Goal: Task Accomplishment & Management: Manage account settings

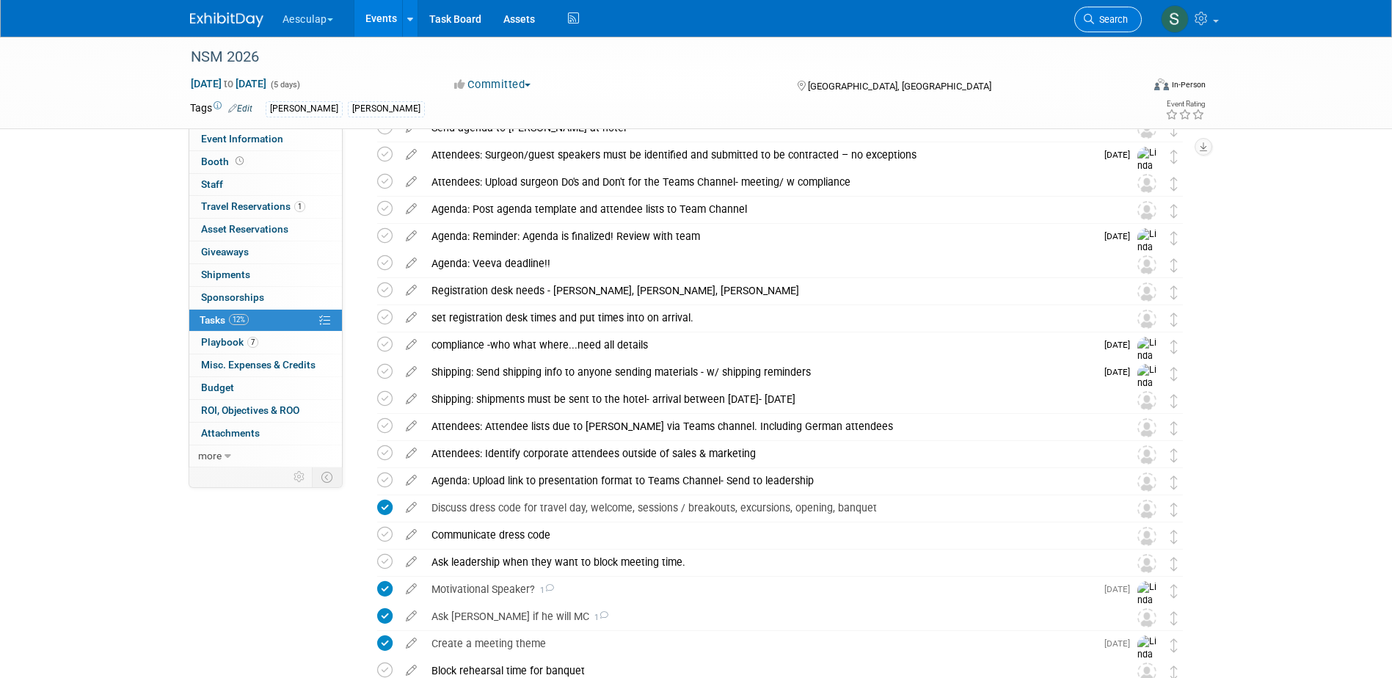
click at [1107, 23] on span "Search" at bounding box center [1111, 19] width 34 height 11
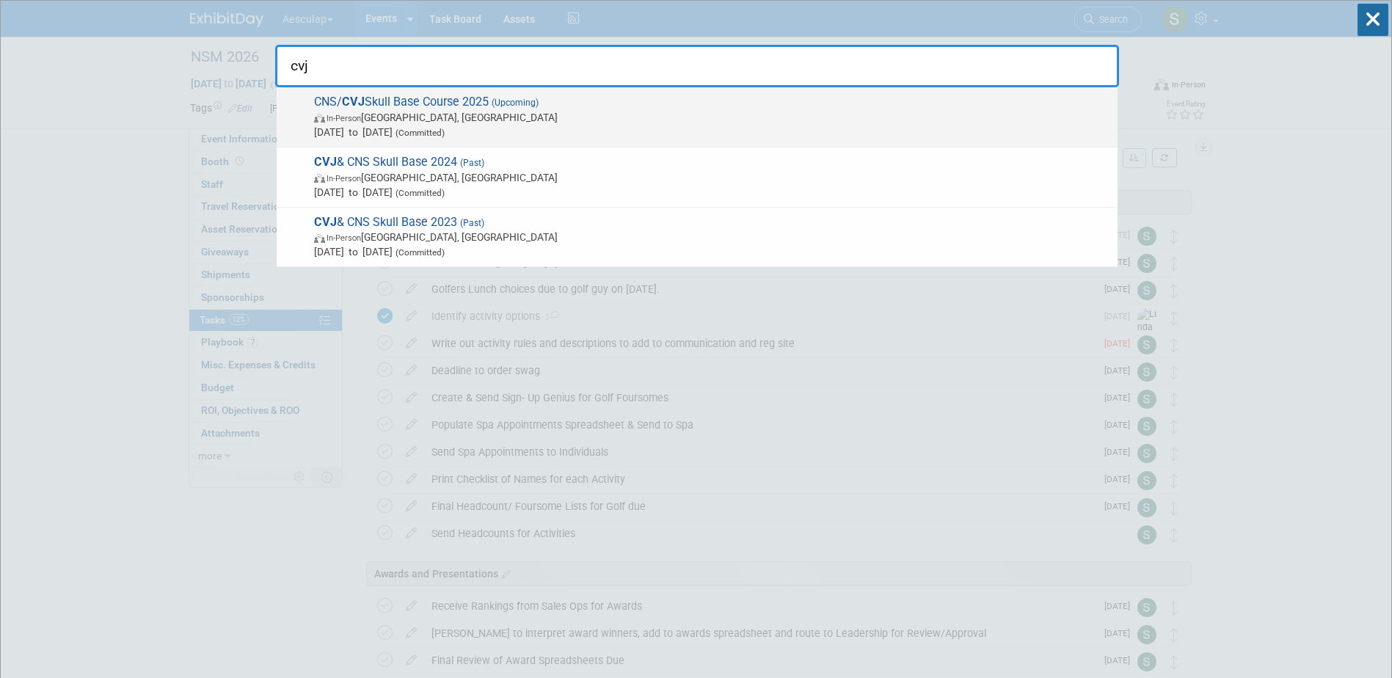
type input "cvj"
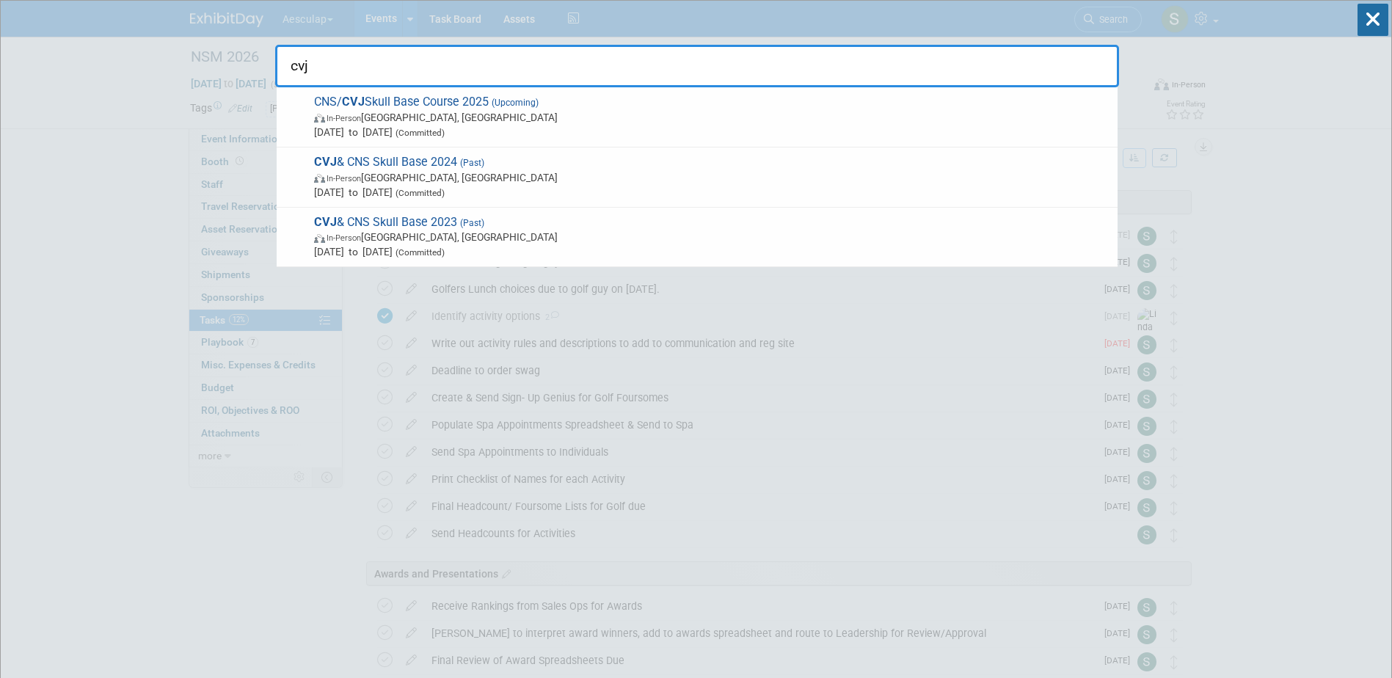
click at [357, 100] on strong "CVJ" at bounding box center [353, 102] width 23 height 14
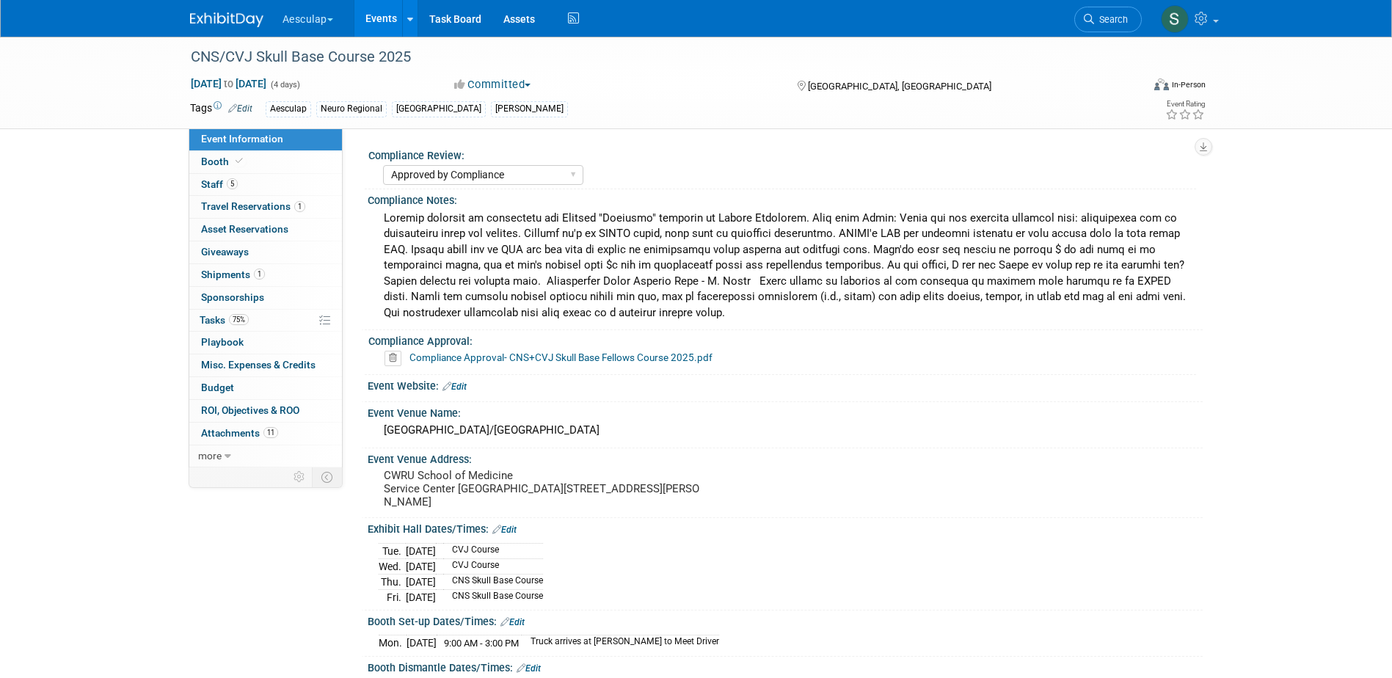
select select "Approved by Compliance"
select select "Neuro"
click at [206, 318] on span "Tasks 75%" at bounding box center [224, 320] width 49 height 12
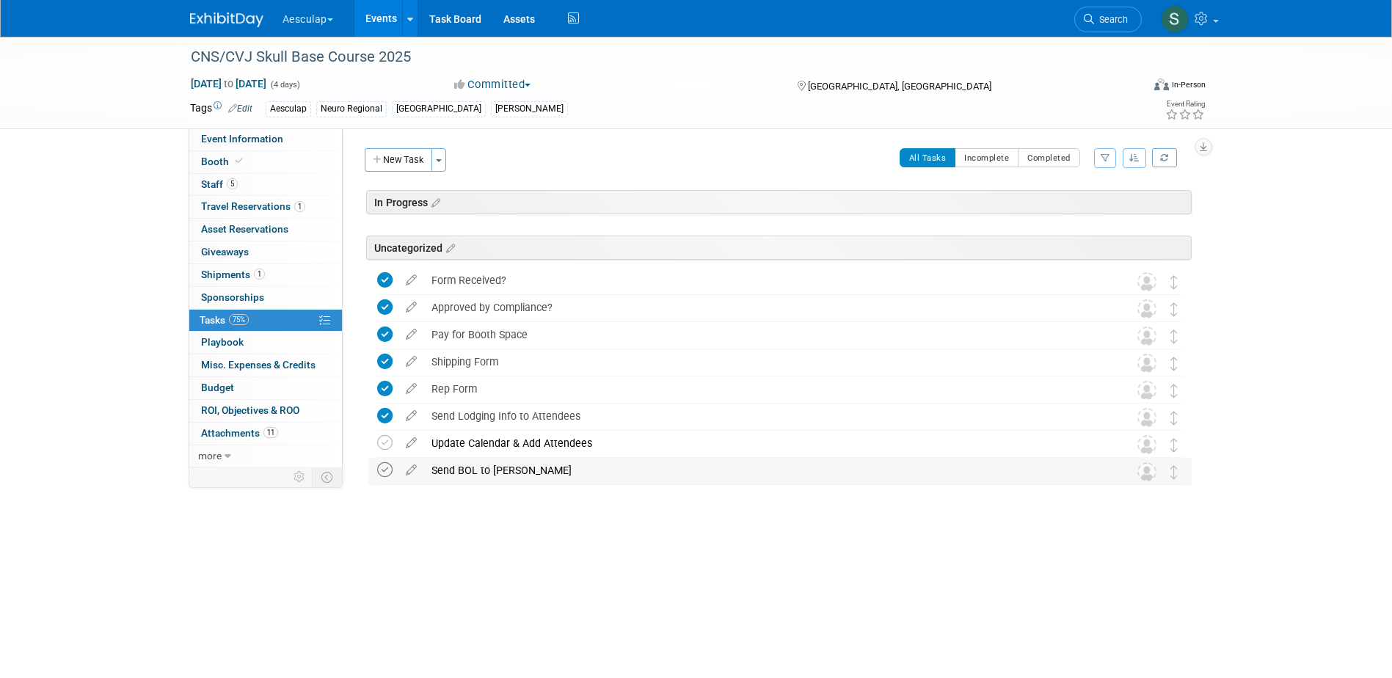
click at [384, 469] on icon at bounding box center [384, 469] width 15 height 15
click at [384, 441] on icon at bounding box center [384, 442] width 15 height 15
click at [200, 274] on link "1 Shipments 1" at bounding box center [265, 275] width 153 height 22
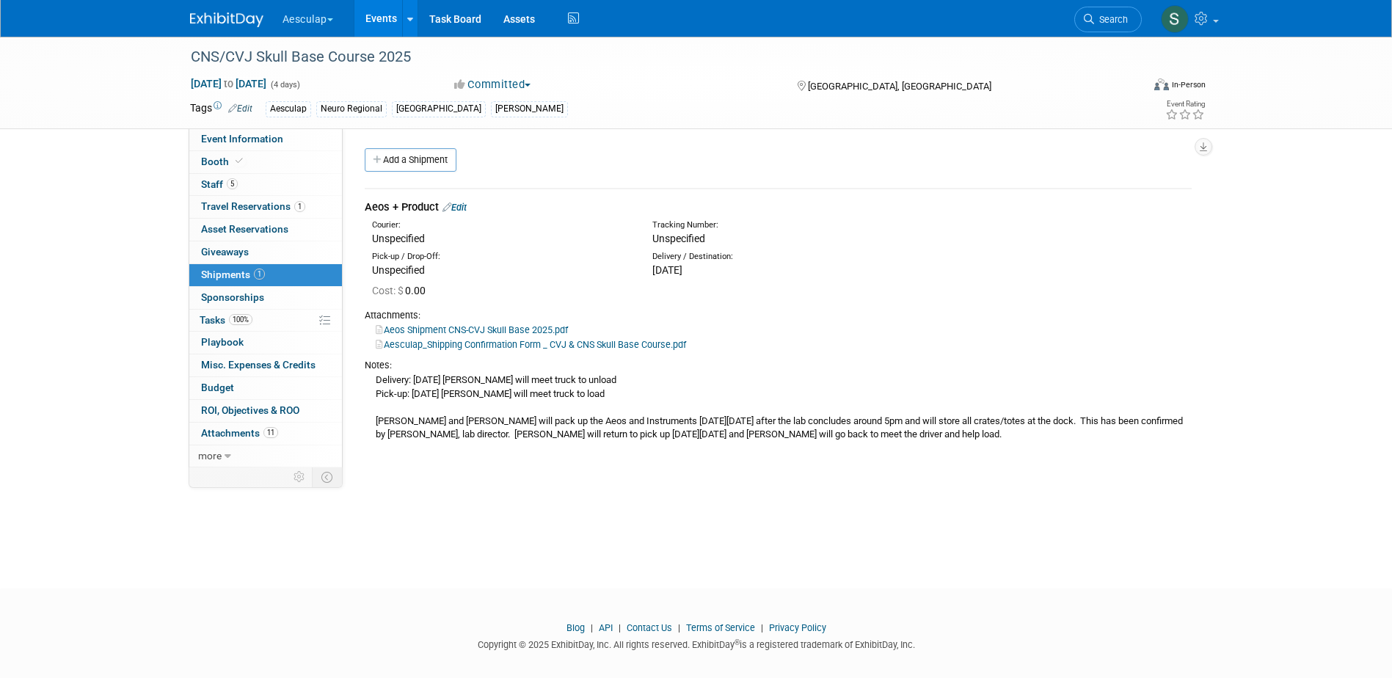
click at [458, 208] on link "Edit" at bounding box center [454, 207] width 24 height 11
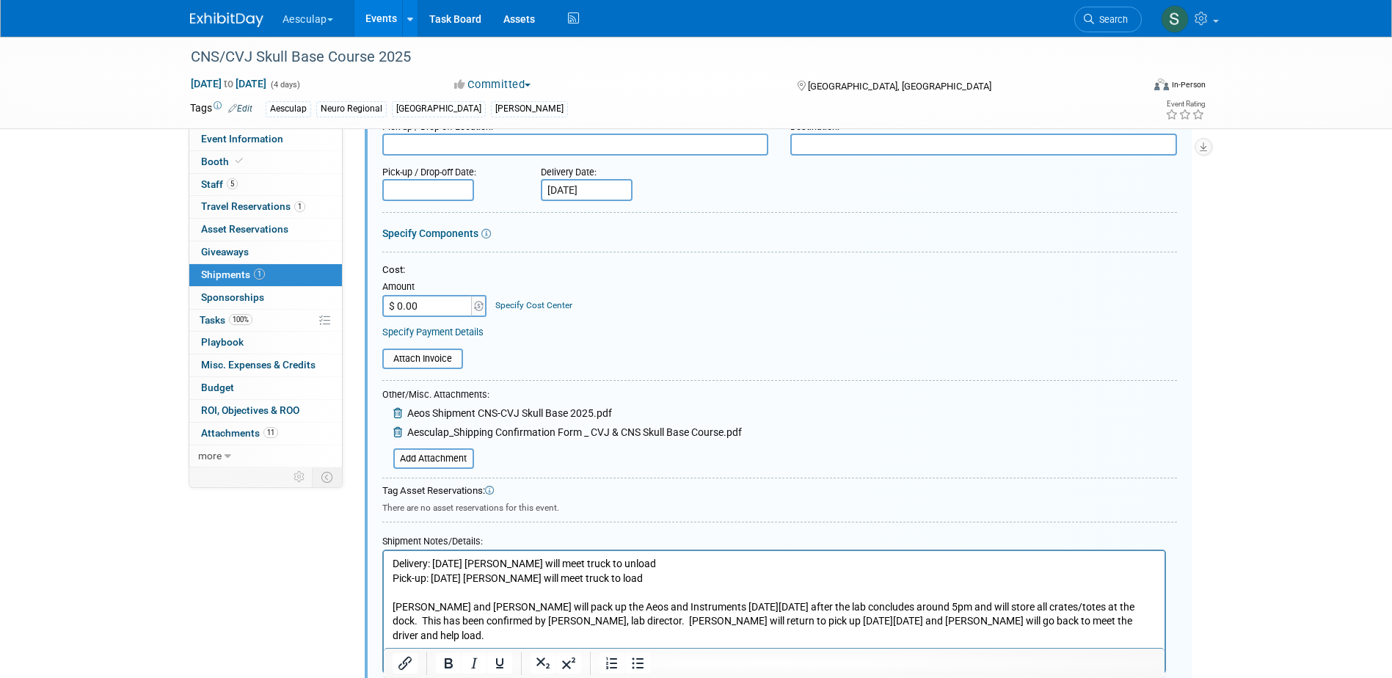
scroll to position [169, 0]
click at [417, 464] on input "file" at bounding box center [385, 457] width 175 height 18
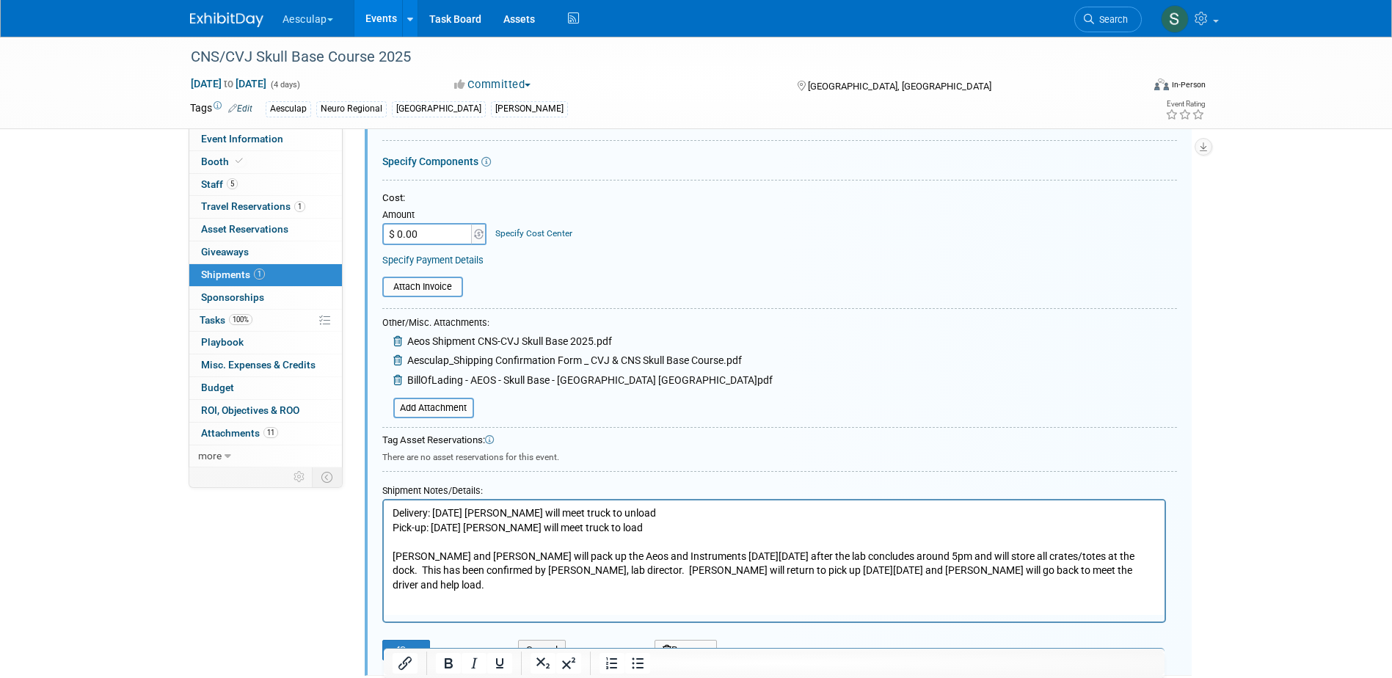
scroll to position [420, 0]
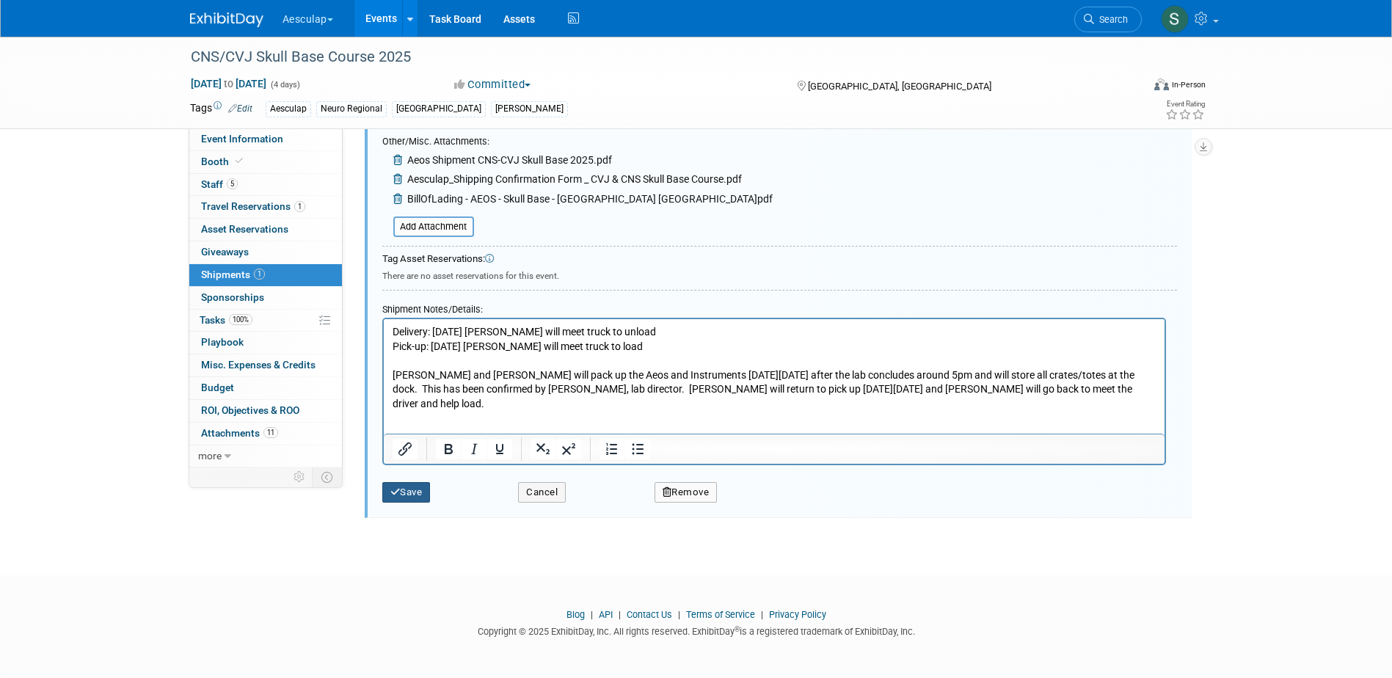
click at [411, 497] on button "Save" at bounding box center [406, 492] width 48 height 21
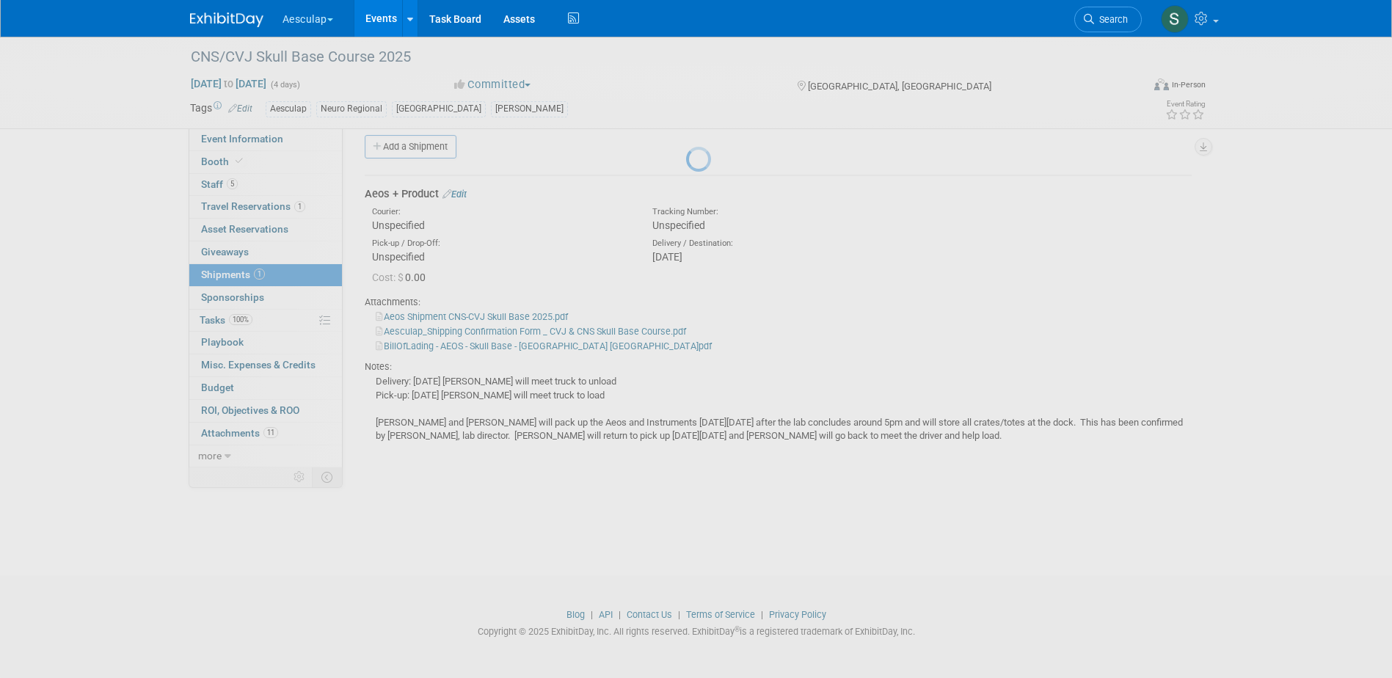
scroll to position [13, 0]
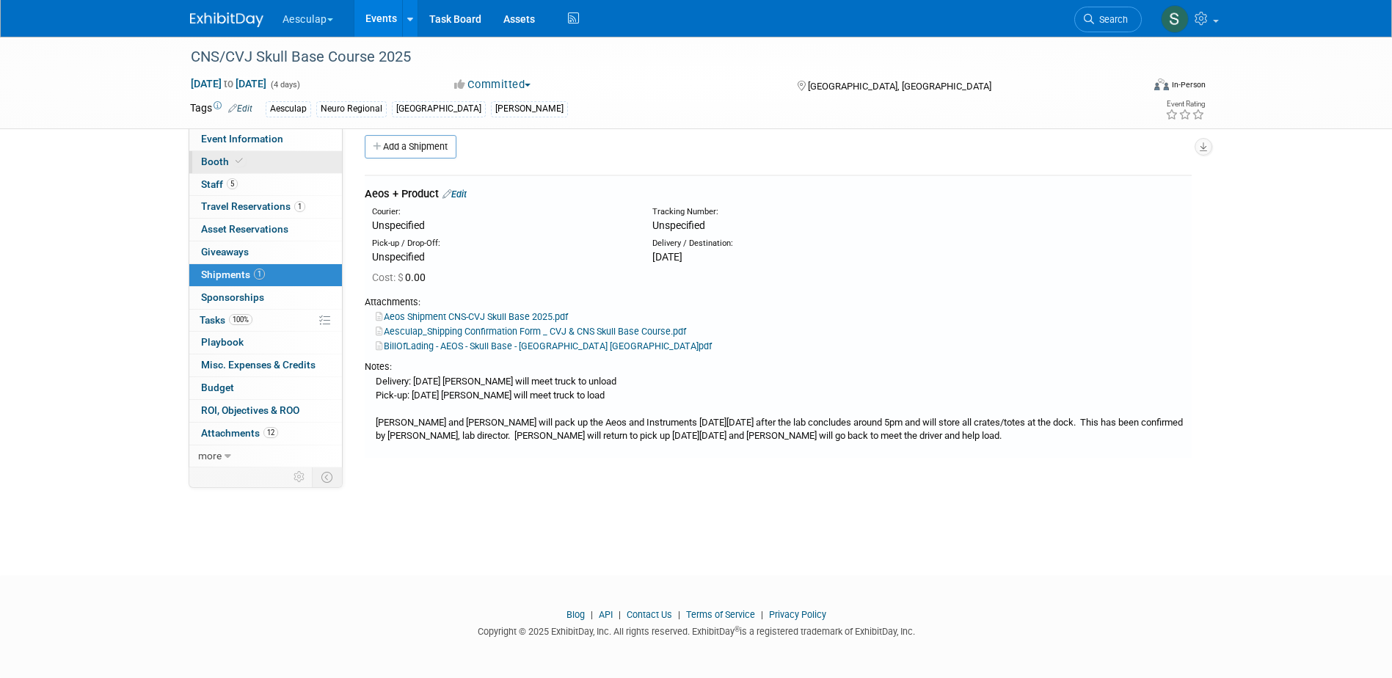
drag, startPoint x: 241, startPoint y: 145, endPoint x: 248, endPoint y: 153, distance: 10.4
click at [241, 145] on link "Event Information" at bounding box center [265, 139] width 153 height 22
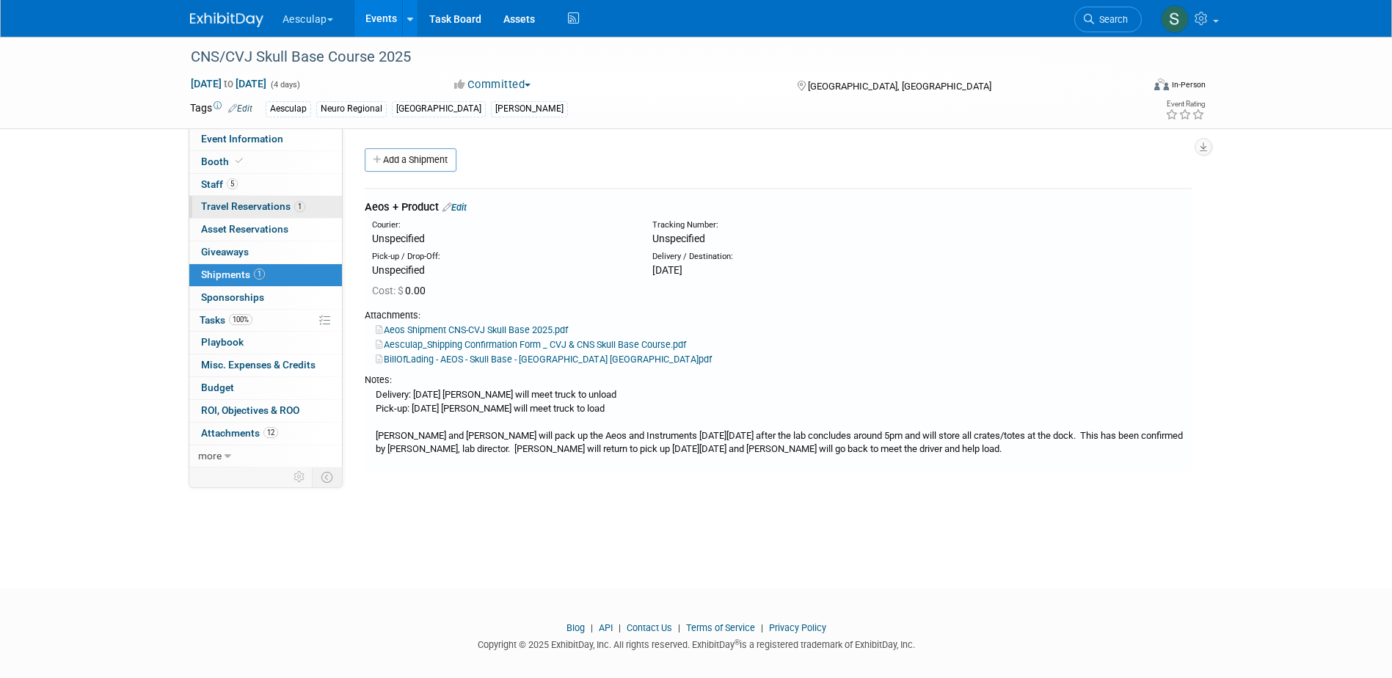
select select "Approved by Compliance"
select select "Neuro"
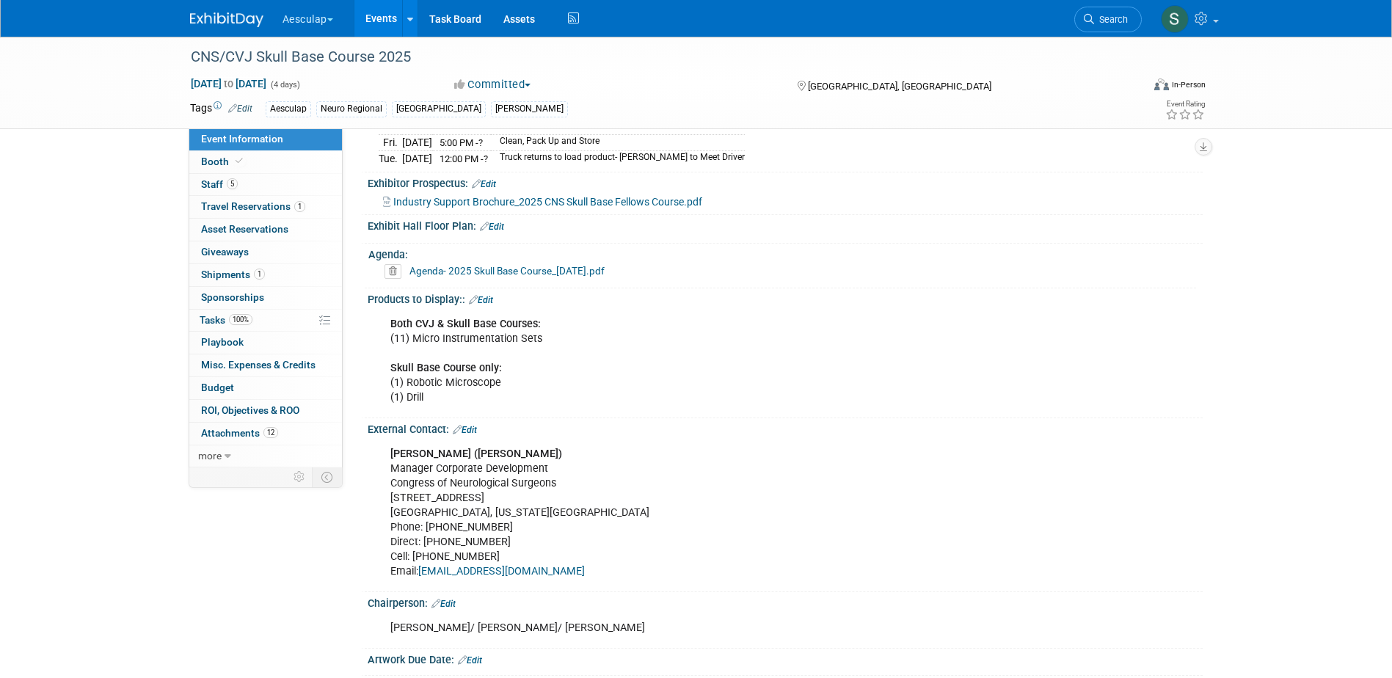
scroll to position [807, 0]
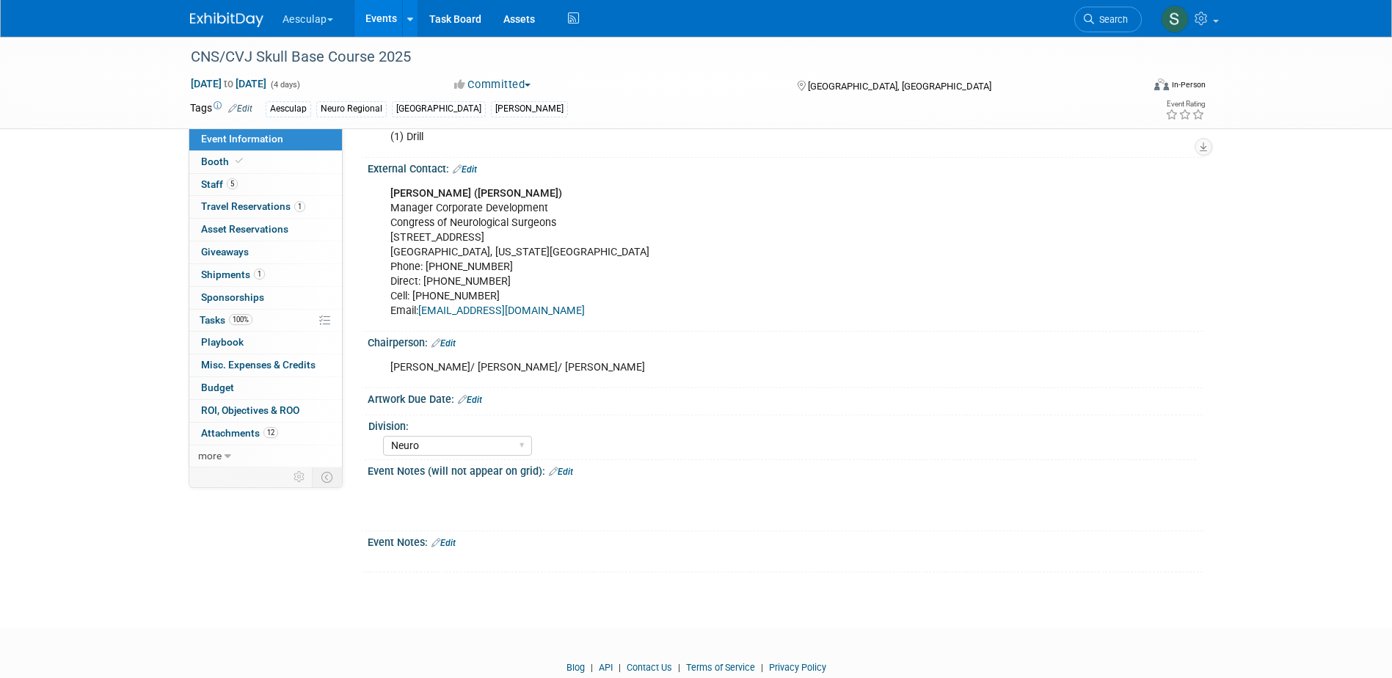
click at [449, 548] on link "Edit" at bounding box center [443, 543] width 24 height 10
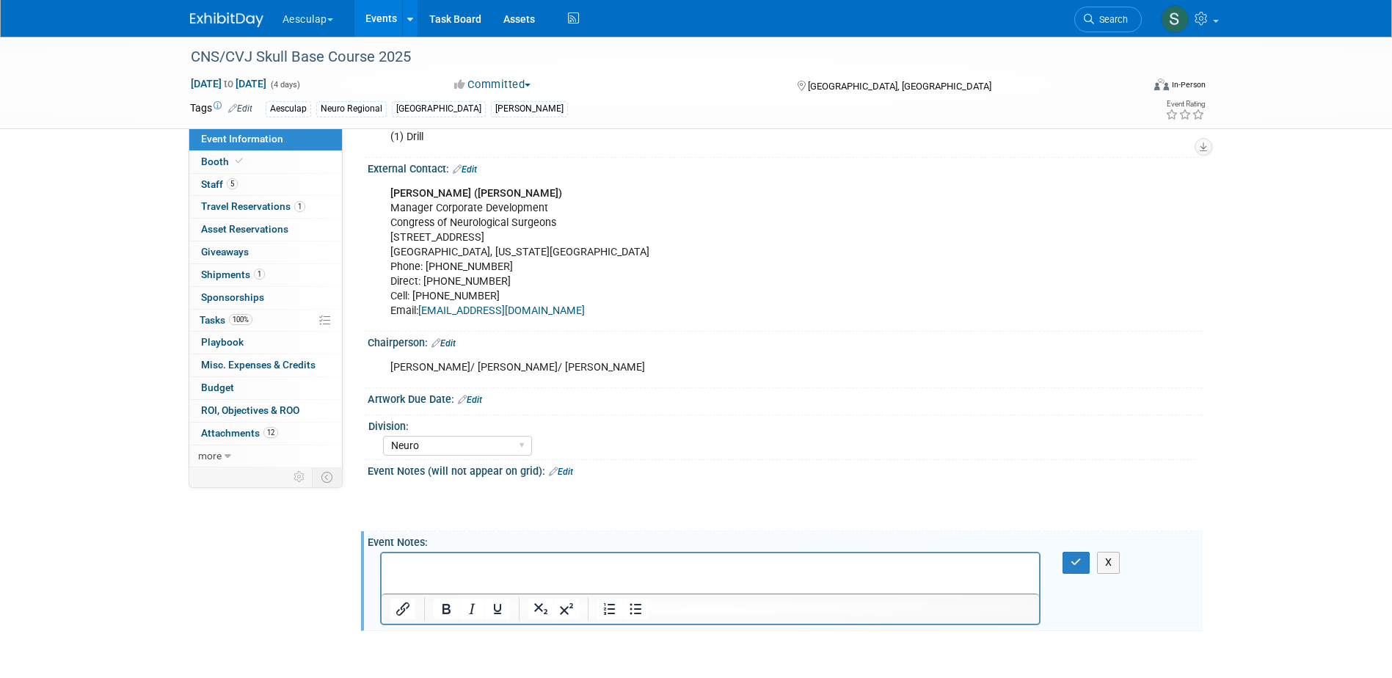
scroll to position [0, 0]
click at [459, 574] on html at bounding box center [710, 563] width 658 height 21
click at [1070, 567] on icon "button" at bounding box center [1075, 562] width 11 height 10
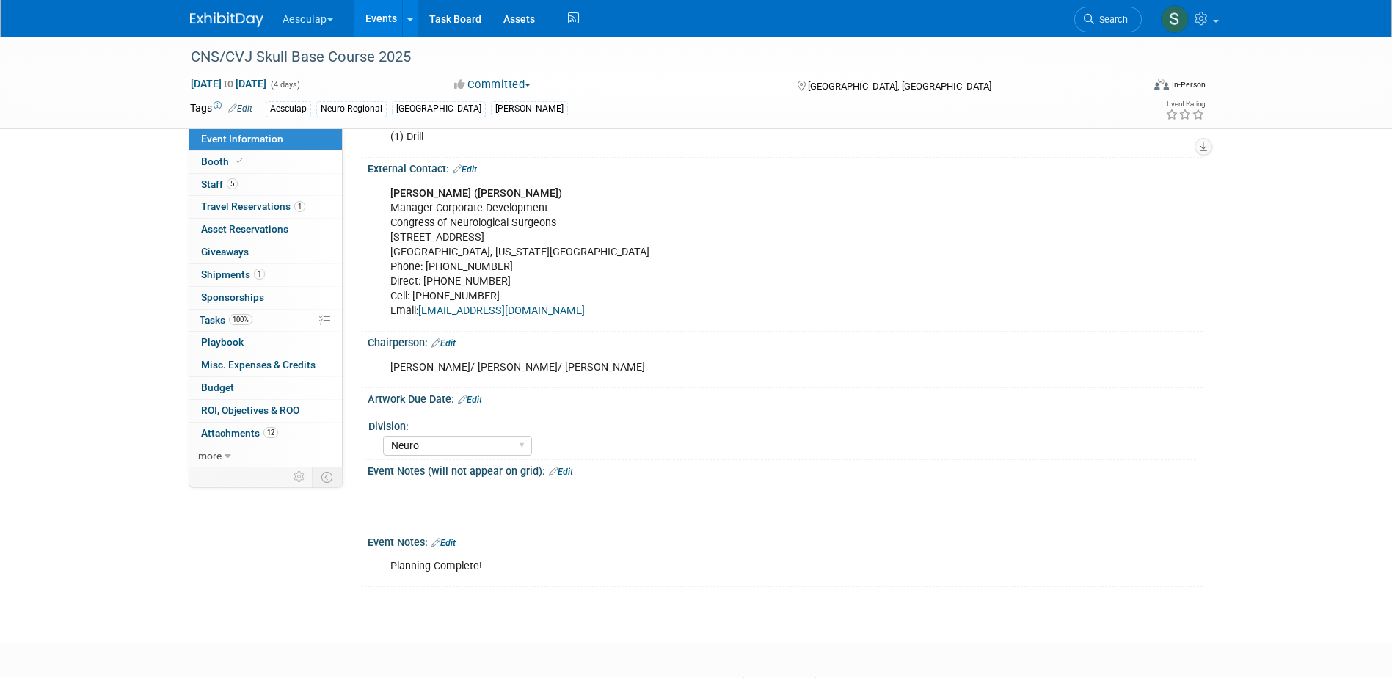
click at [372, 15] on link "Events" at bounding box center [381, 18] width 54 height 37
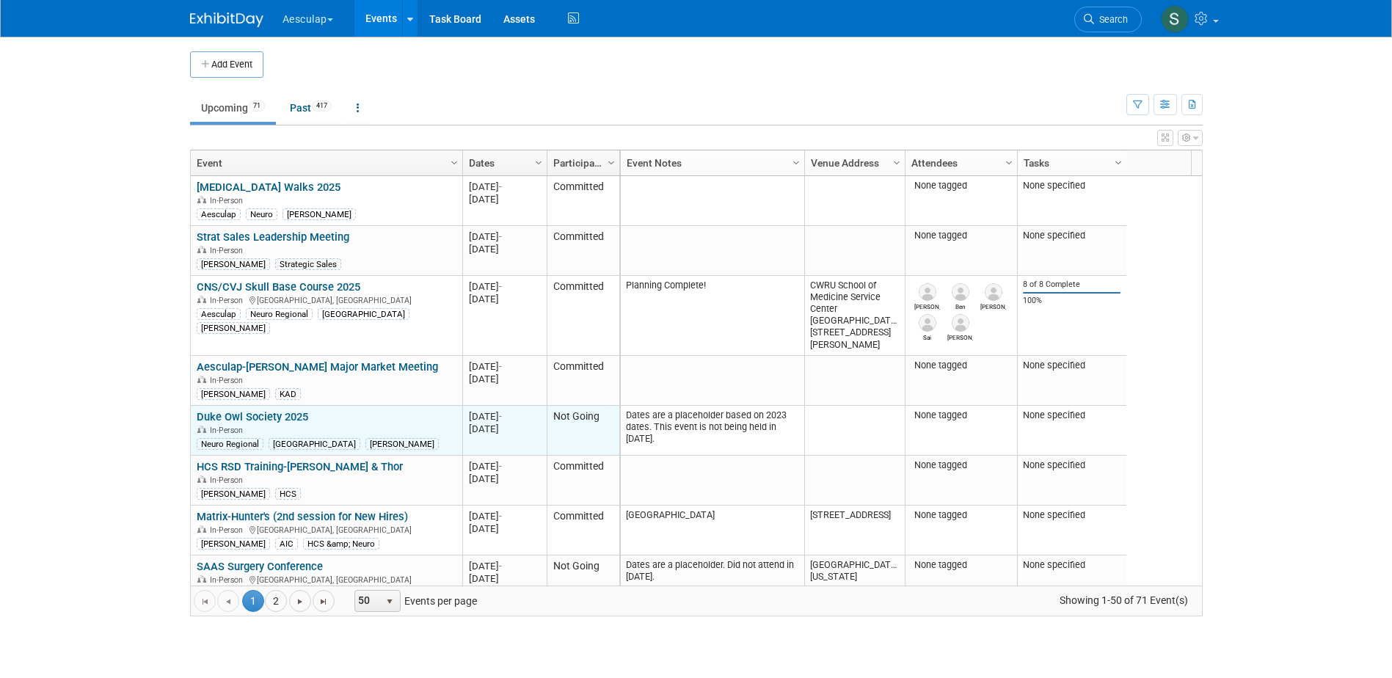
scroll to position [88, 0]
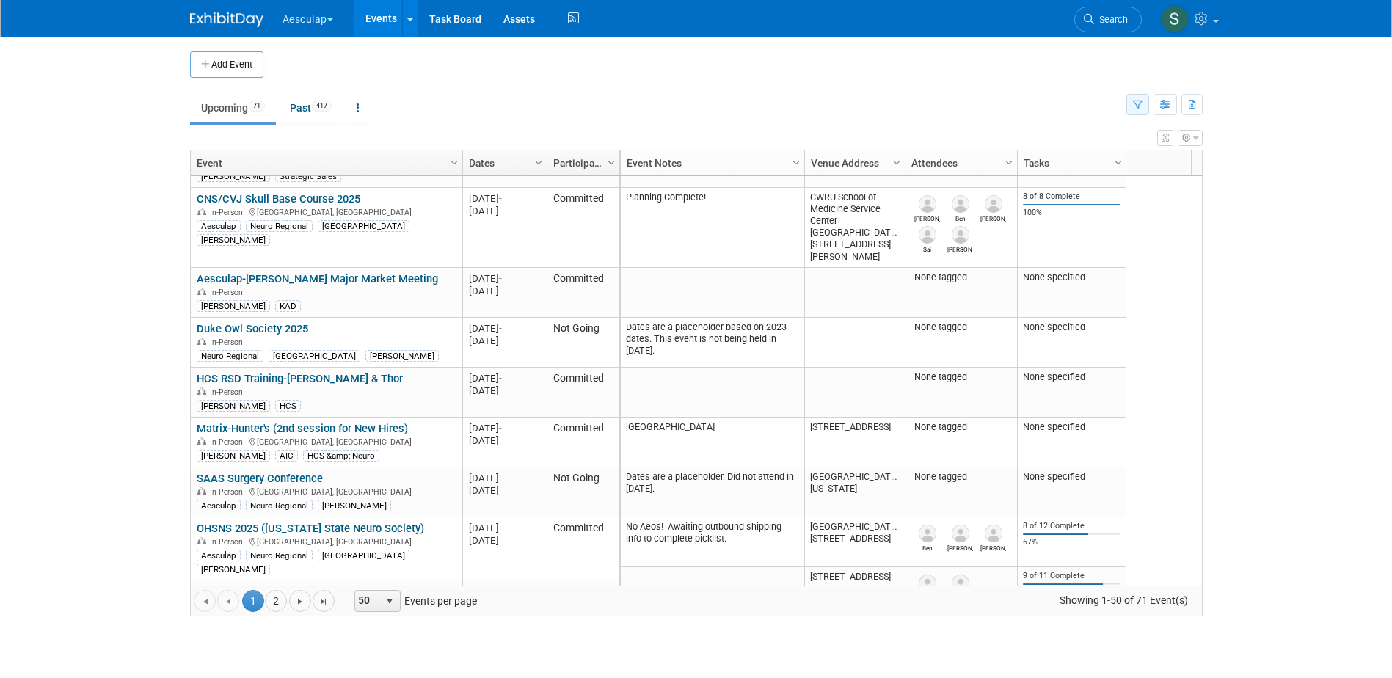
click at [1133, 101] on icon "button" at bounding box center [1138, 106] width 10 height 10
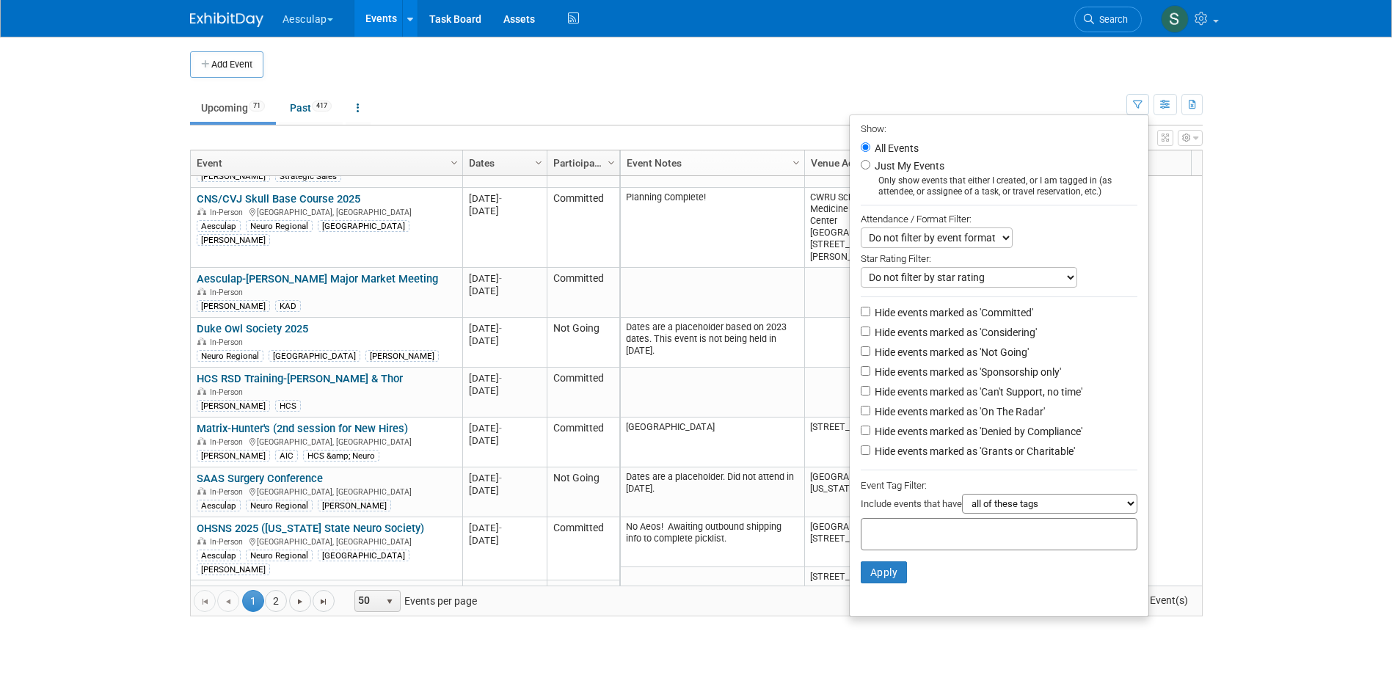
click at [899, 530] on div at bounding box center [999, 534] width 277 height 32
type input "sara"
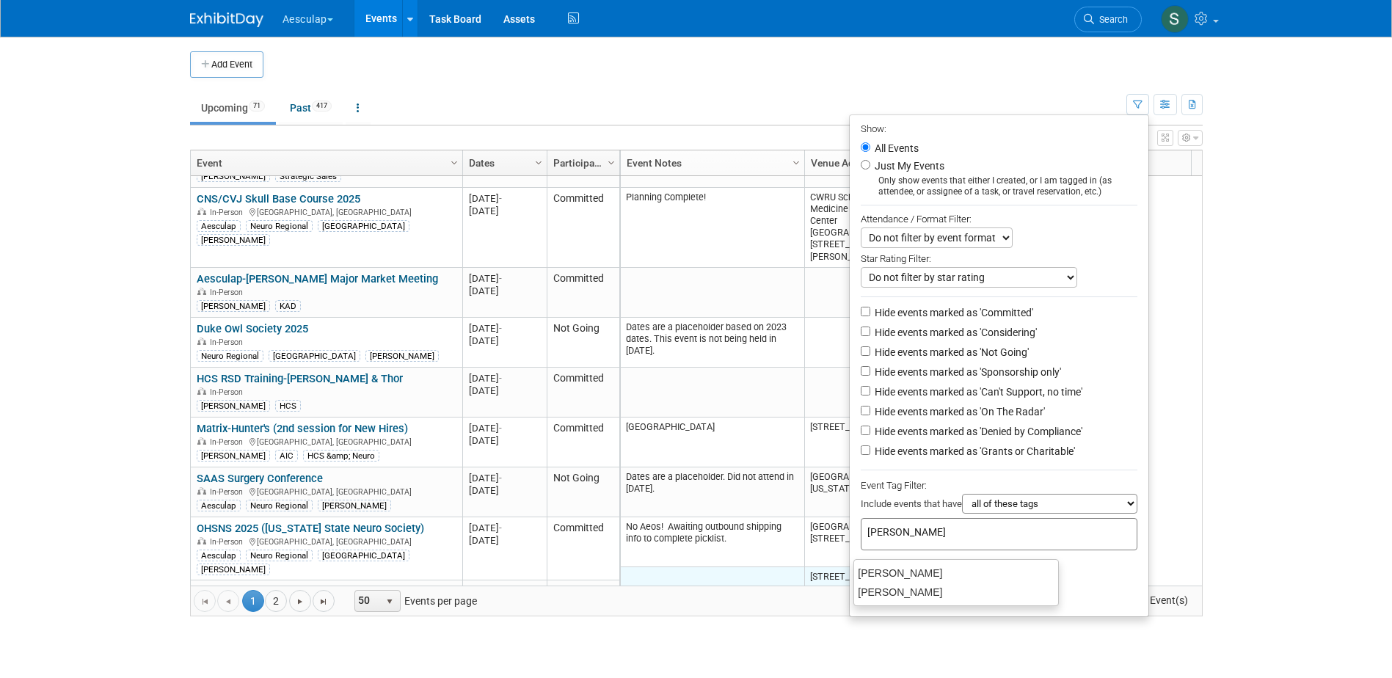
drag, startPoint x: 885, startPoint y: 563, endPoint x: 878, endPoint y: 580, distance: 18.1
click at [879, 578] on ul "Sara Sarah V" at bounding box center [955, 582] width 205 height 47
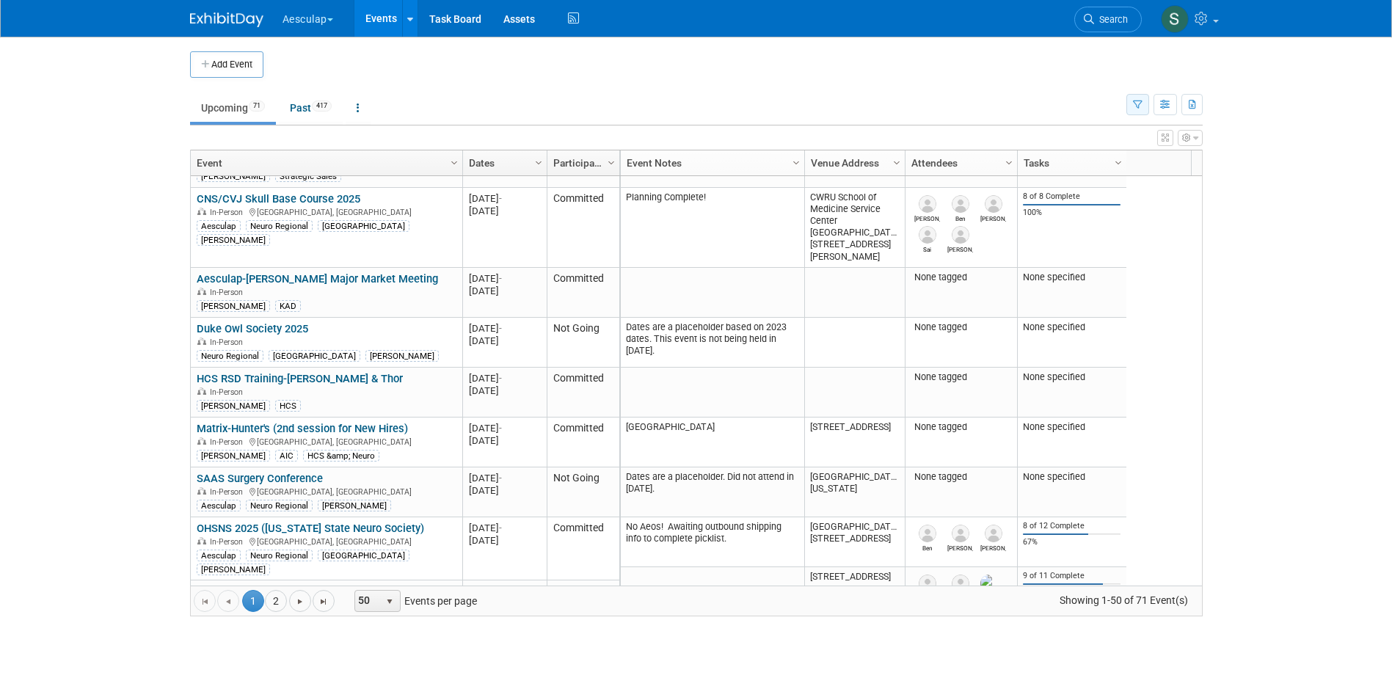
click at [1145, 107] on button "button" at bounding box center [1137, 104] width 23 height 21
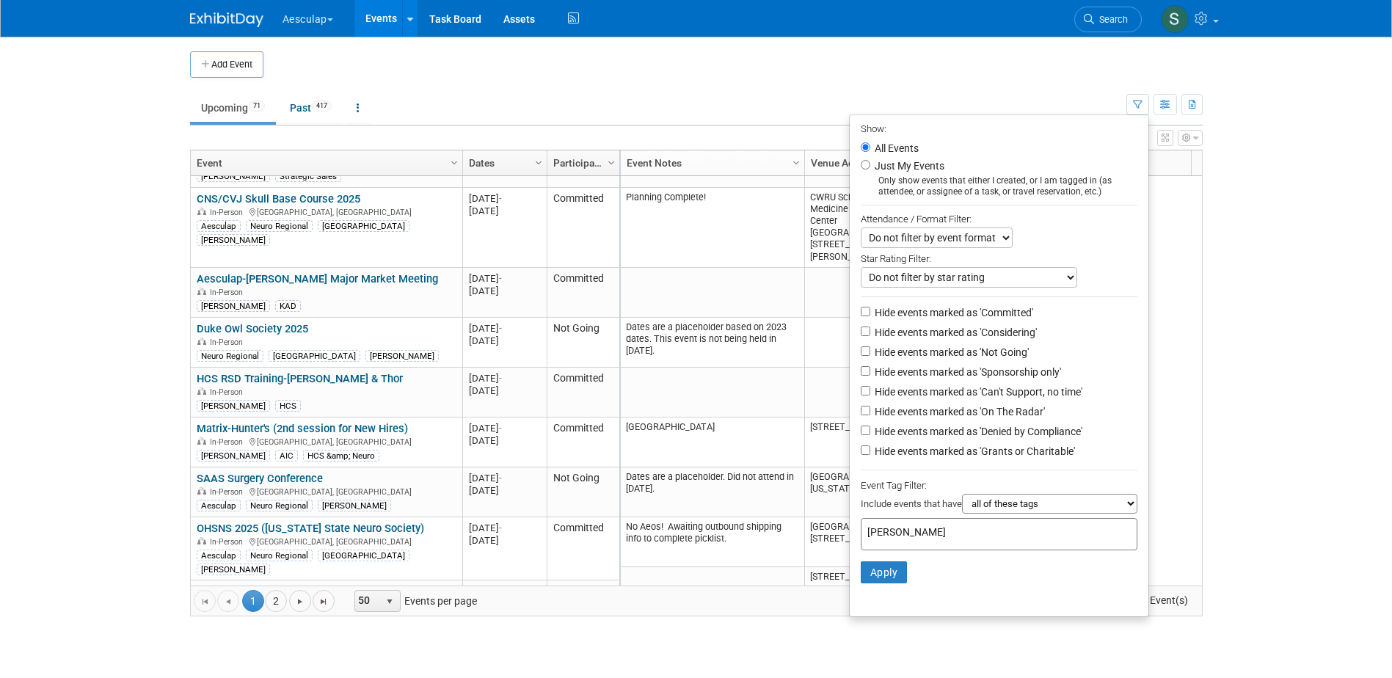
click at [895, 539] on input "sara" at bounding box center [969, 532] width 205 height 15
click at [883, 568] on div "[PERSON_NAME]" at bounding box center [955, 573] width 205 height 21
type input "[PERSON_NAME]"
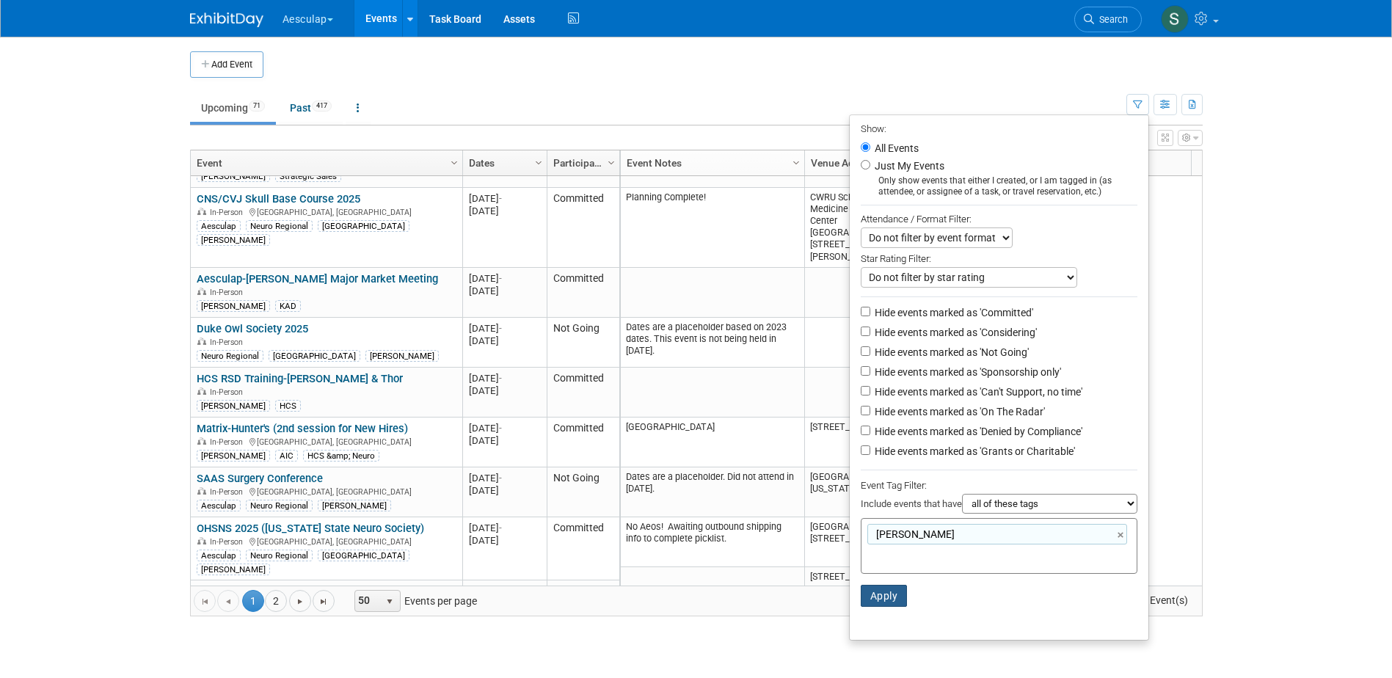
click at [882, 597] on button "Apply" at bounding box center [884, 596] width 47 height 22
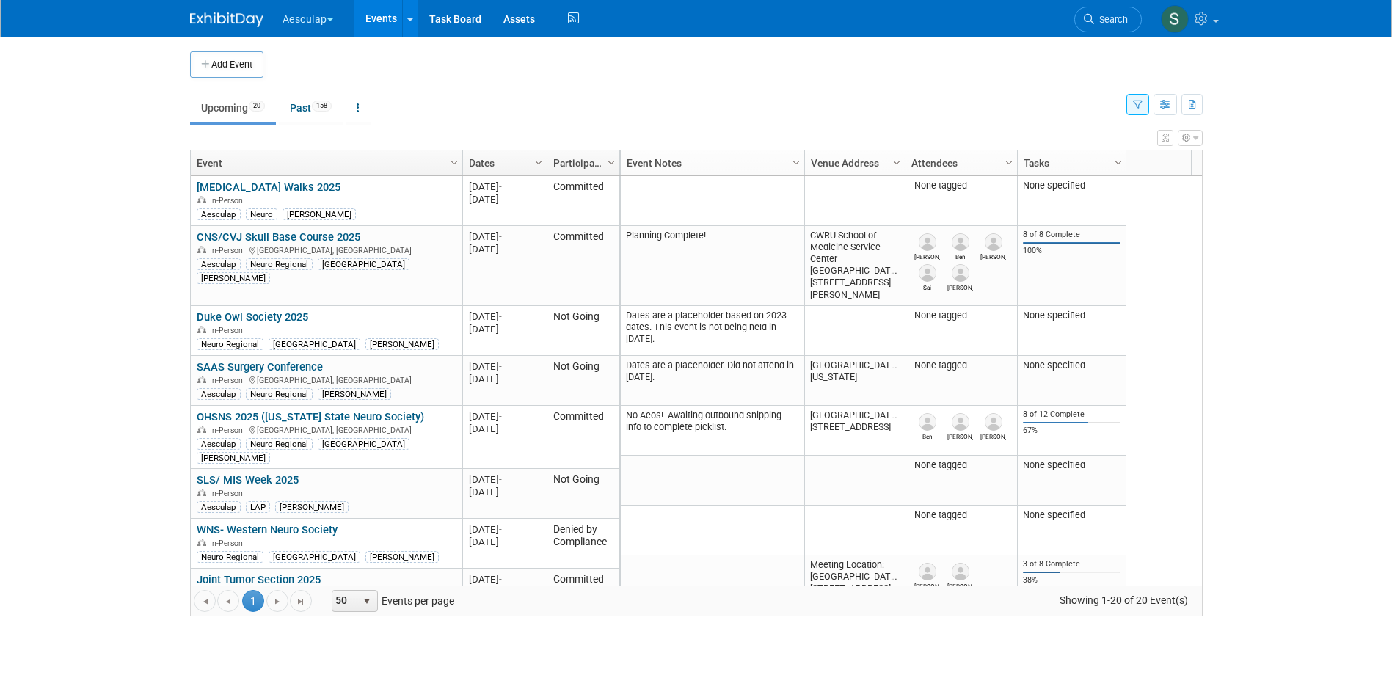
click at [1136, 97] on button "button" at bounding box center [1137, 104] width 23 height 21
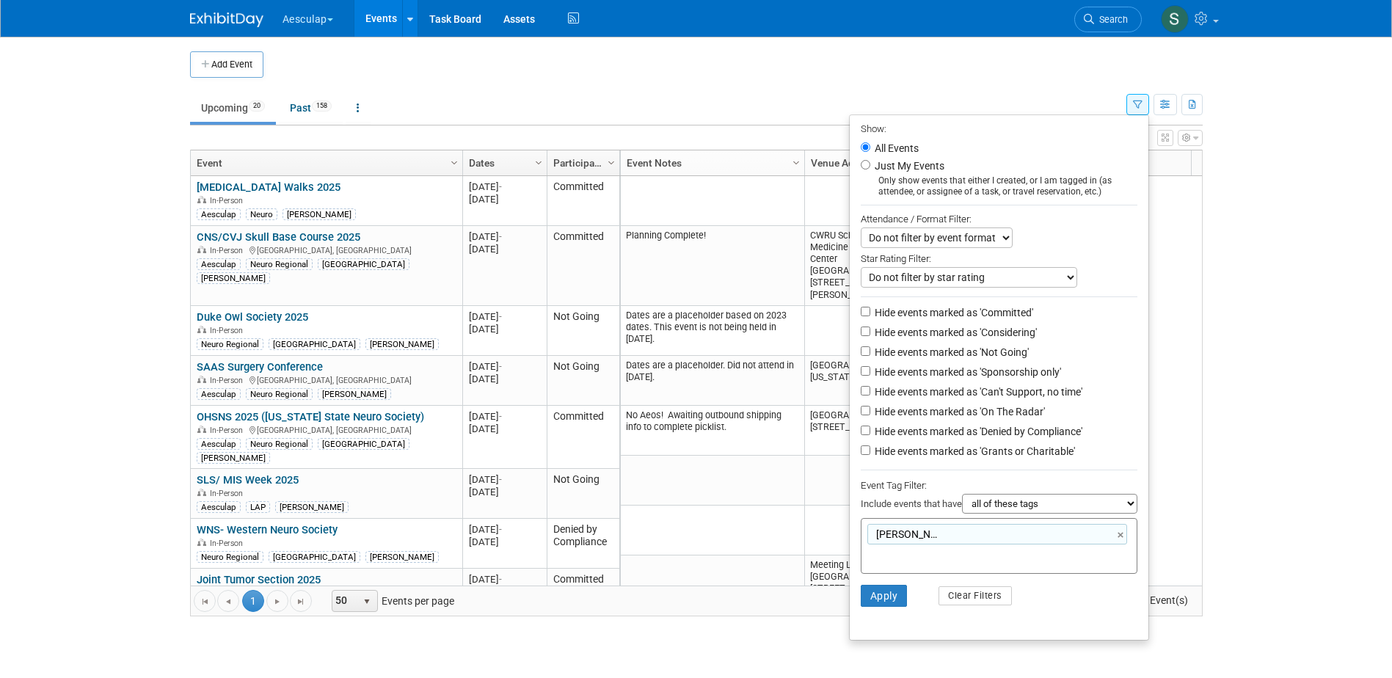
click at [930, 354] on label "Hide events marked as 'Not Going'" at bounding box center [950, 352] width 157 height 15
click at [870, 354] on input "Hide events marked as 'Not Going'" at bounding box center [866, 351] width 10 height 10
checkbox input "true"
click at [878, 607] on button "Apply" at bounding box center [884, 596] width 47 height 22
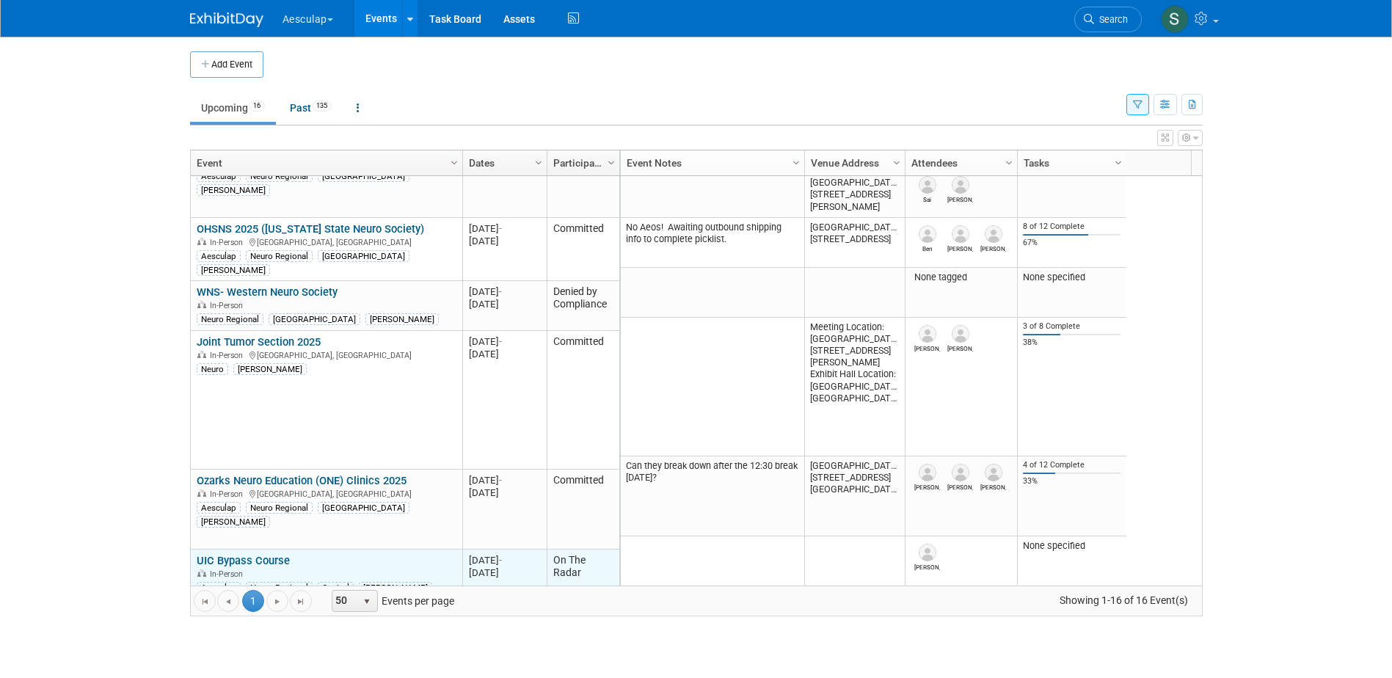
scroll to position [264, 0]
